Goal: Information Seeking & Learning: Learn about a topic

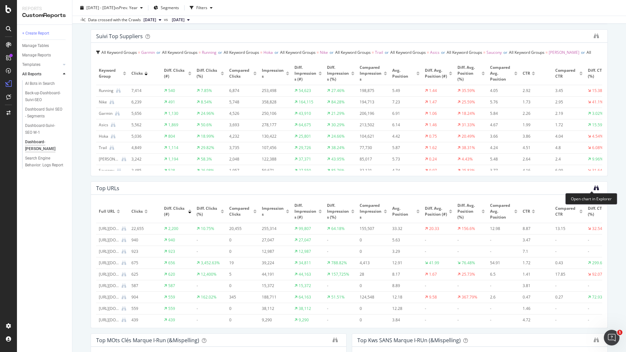
click at [593, 187] on icon "binoculars" at bounding box center [595, 187] width 5 height 5
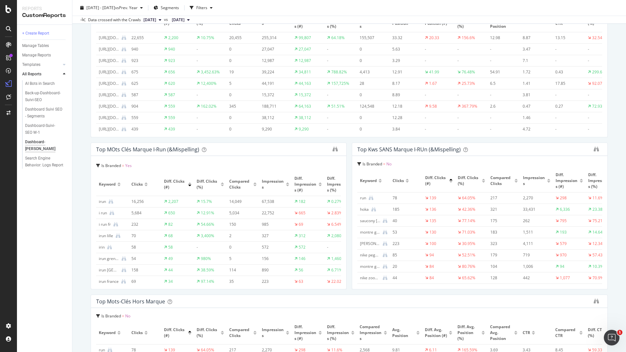
scroll to position [391, 0]
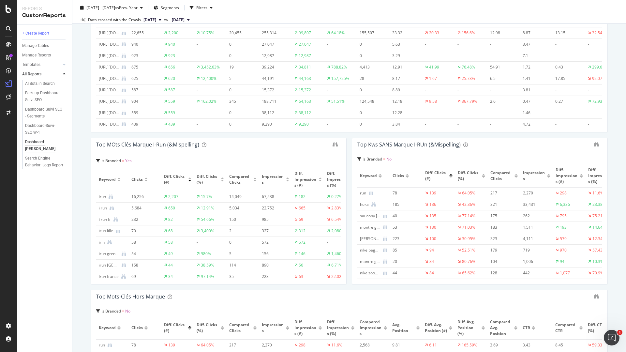
click at [449, 176] on div at bounding box center [450, 177] width 3 height 2
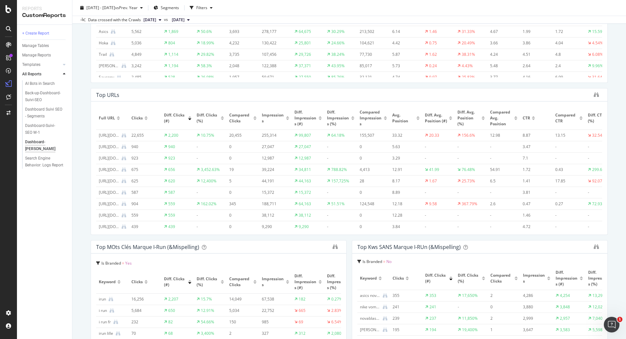
scroll to position [304, 0]
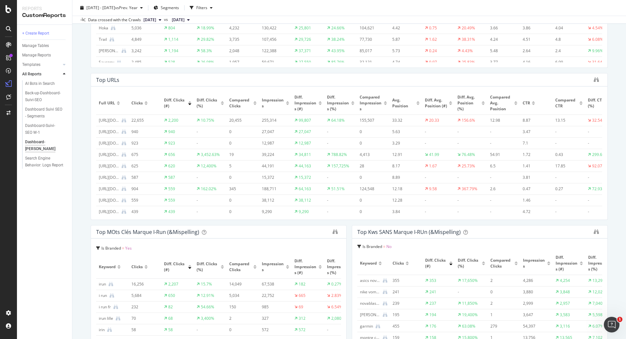
click at [189, 100] on div "Diff. Clicks (#)" at bounding box center [177, 103] width 27 height 12
click at [190, 101] on div at bounding box center [189, 102] width 3 height 2
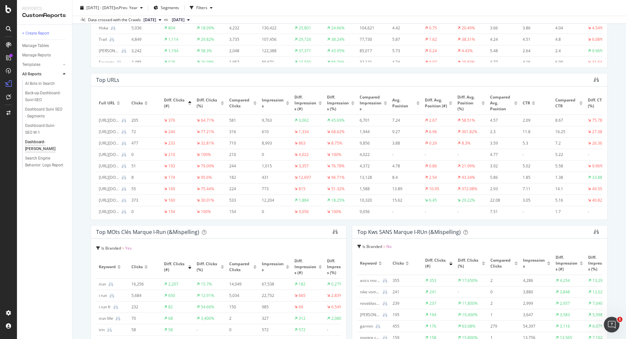
click at [109, 132] on div "https://www.i-run.fr/chaussures_homme/Running_c23/Saucony_m95/Saucony-Endorphin…" at bounding box center [109, 132] width 20 height 6
click at [109, 131] on div "https://www.i-run.fr/chaussures_homme/Running_c23/Saucony_m95/Saucony-Endorphin…" at bounding box center [109, 132] width 20 height 6
click at [110, 130] on div "https://www.i-run.fr/chaussures_homme/Running_c23/Saucony_m95/Saucony-Endorphin…" at bounding box center [109, 132] width 20 height 6
click at [107, 131] on div "https://www.i-run.fr/chaussures_homme/Running_c23/Saucony_m95/Saucony-Endorphin…" at bounding box center [109, 132] width 20 height 6
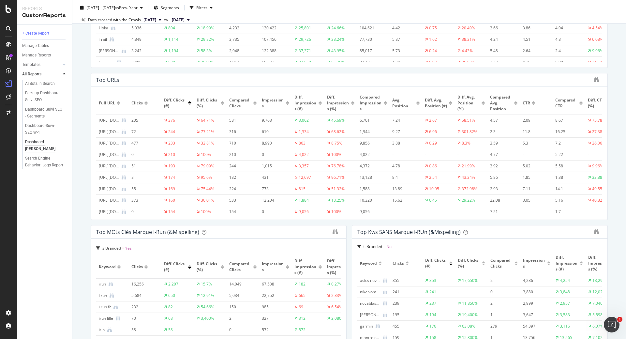
click at [85, 142] on div "Dashboard-Suivi-SEO YoY Dashboard-Suivi-SEO YoY irun.fr Clone Schedule Email Ex…" at bounding box center [348, 169] width 553 height 339
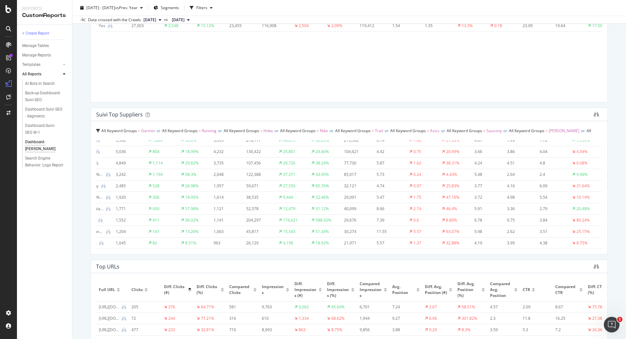
scroll to position [0, 0]
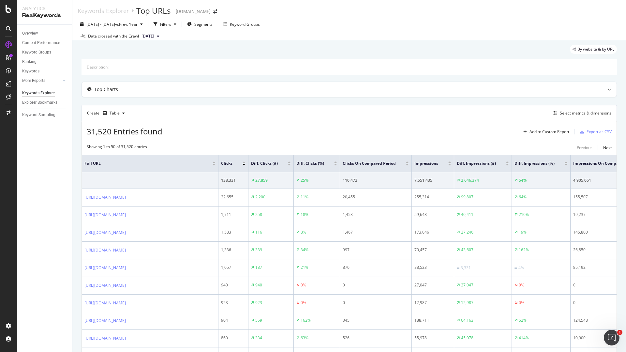
click at [291, 163] on div at bounding box center [288, 162] width 3 height 2
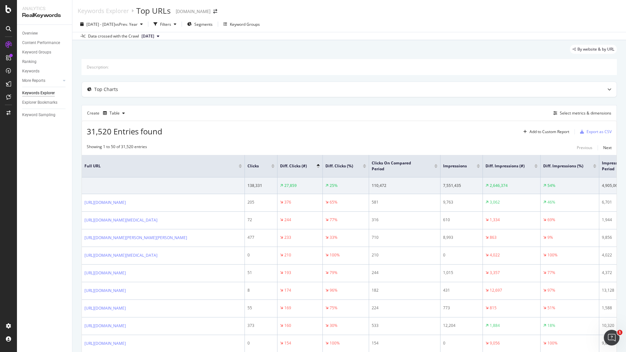
click at [319, 167] on div at bounding box center [317, 167] width 3 height 2
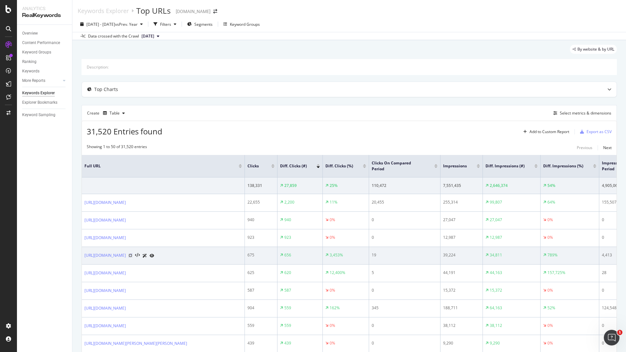
click at [132, 253] on icon at bounding box center [130, 255] width 4 height 4
